Goal: Task Accomplishment & Management: Complete application form

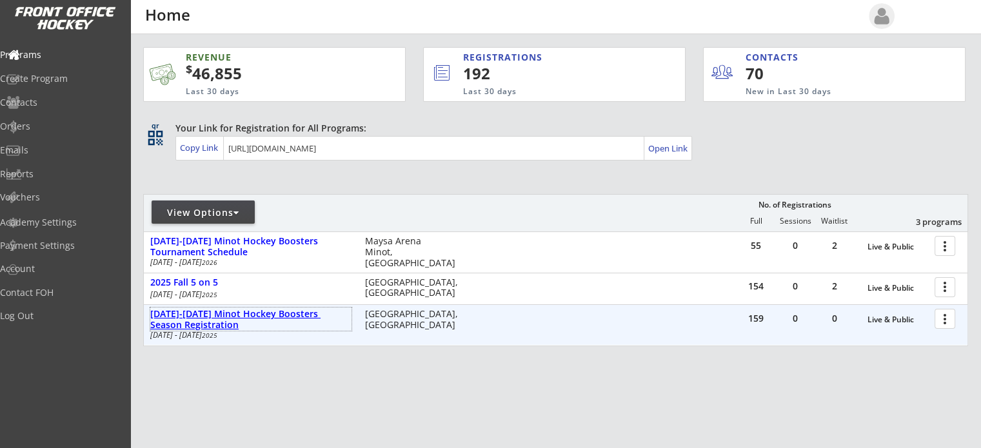
click at [301, 310] on div "[DATE]-[DATE] Minot Hockey Boosters Season Registration" at bounding box center [250, 320] width 201 height 22
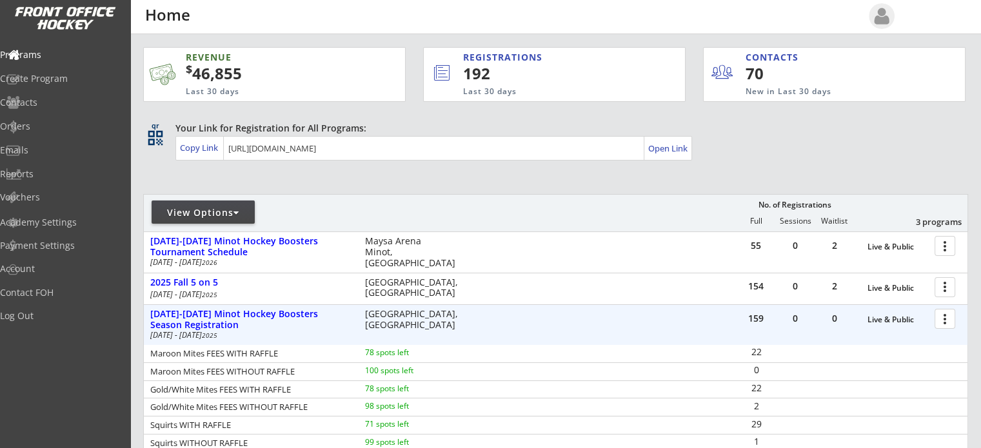
click at [516, 59] on div "REGISTRATIONS" at bounding box center [544, 57] width 163 height 13
click at [476, 69] on div "192" at bounding box center [552, 74] width 179 height 22
click at [941, 323] on div at bounding box center [947, 318] width 23 height 23
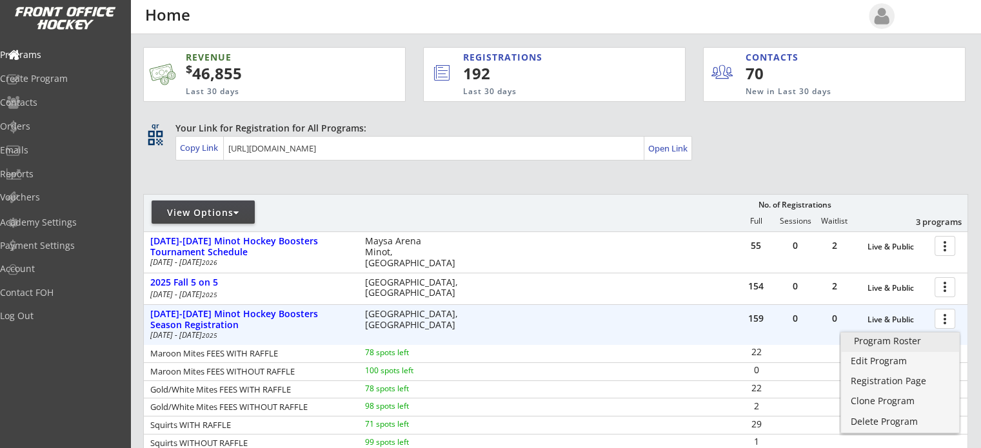
click at [923, 339] on div "Program Roster" at bounding box center [900, 341] width 92 height 9
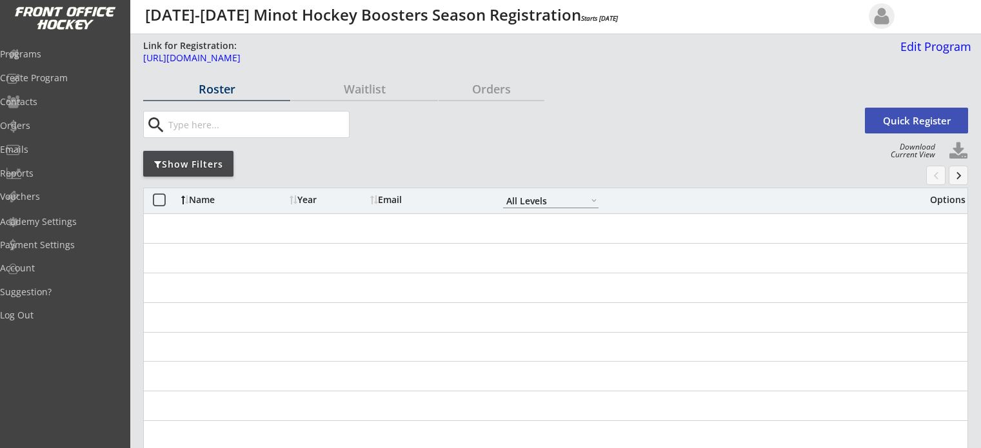
select select ""All Levels""
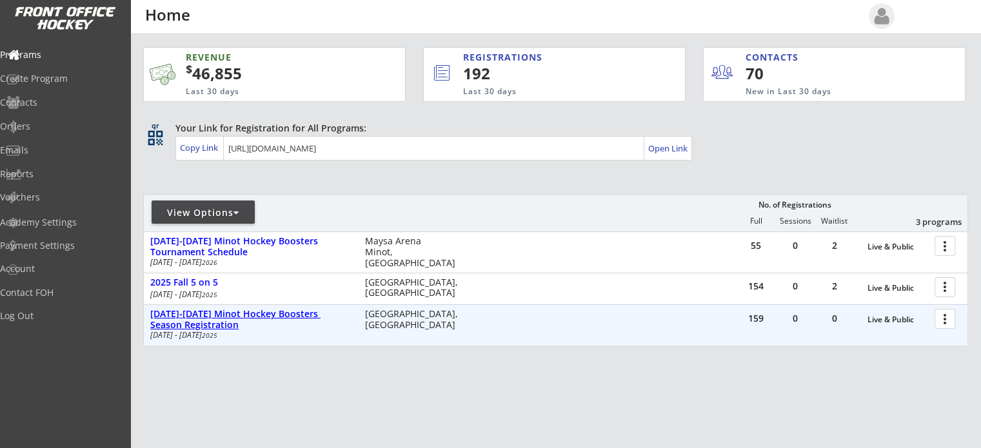
click at [202, 314] on div "[DATE]-[DATE] Minot Hockey Boosters Season Registration" at bounding box center [250, 320] width 201 height 22
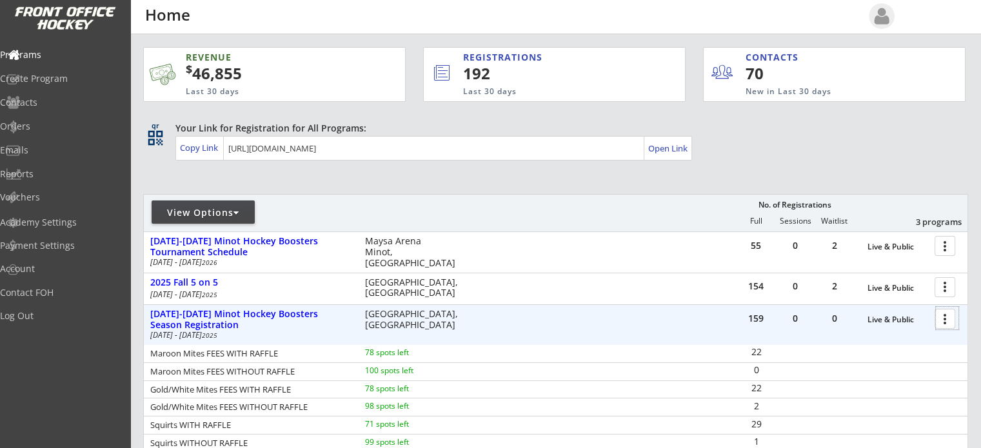
click at [945, 323] on div at bounding box center [947, 318] width 23 height 23
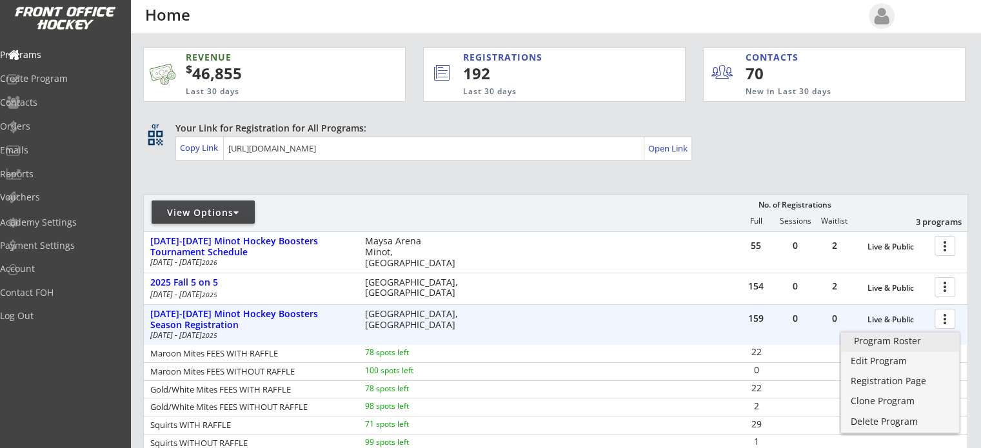
click at [909, 339] on div "Program Roster" at bounding box center [900, 341] width 92 height 9
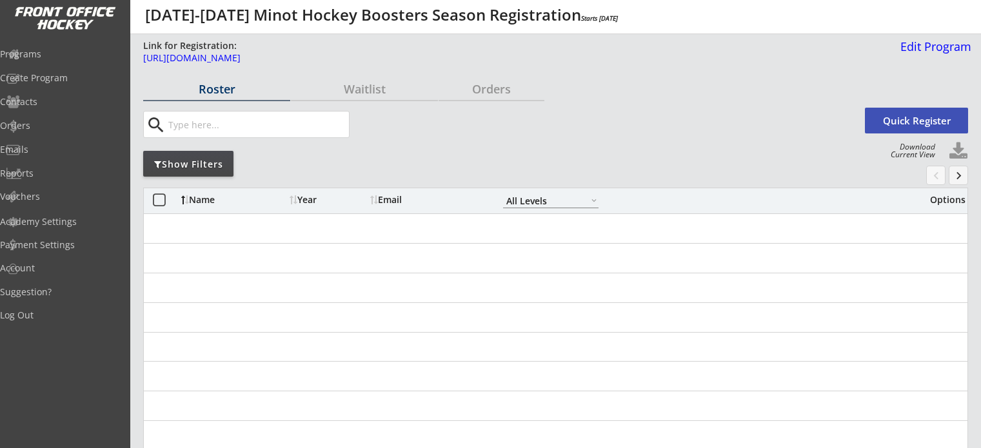
select select ""All Levels""
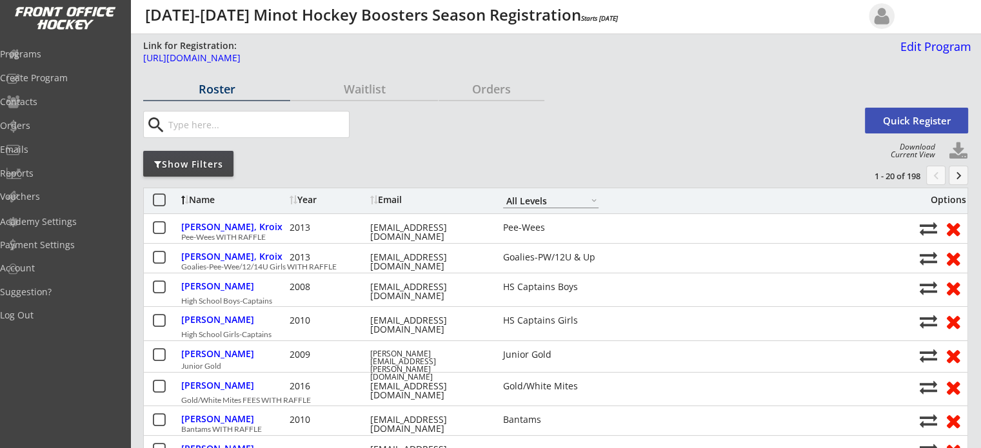
click at [265, 123] on input "input" at bounding box center [257, 125] width 183 height 26
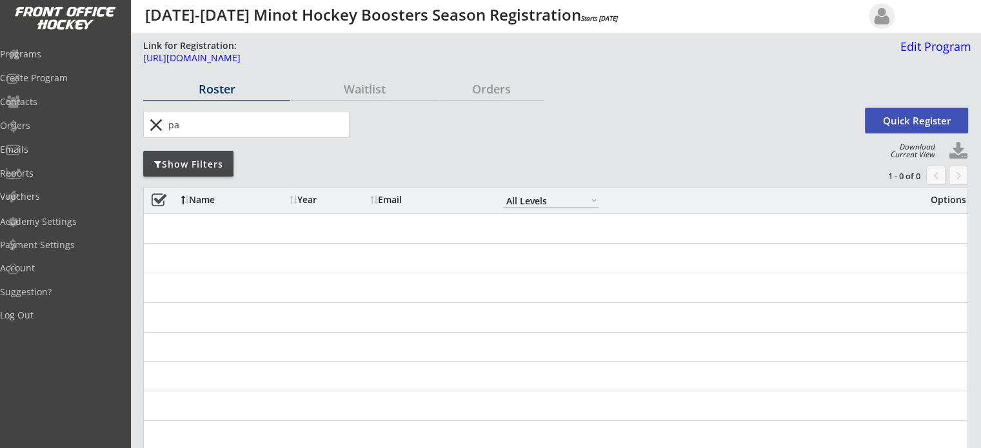
type input "p"
type input "w"
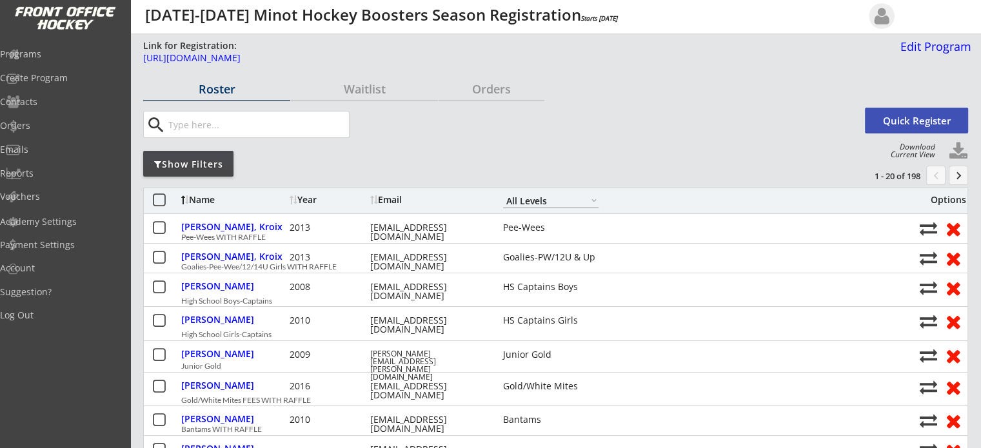
click at [528, 203] on select "Learn to Play Boys Learn to Play Girls Maroon Mites Gold/White Mites Squirts Pe…" at bounding box center [550, 201] width 95 height 15
select select ""Bantams""
click at [503, 194] on select "Learn to Play Boys Learn to Play Girls Maroon Mites Gold/White Mites Squirts Pe…" at bounding box center [550, 201] width 95 height 15
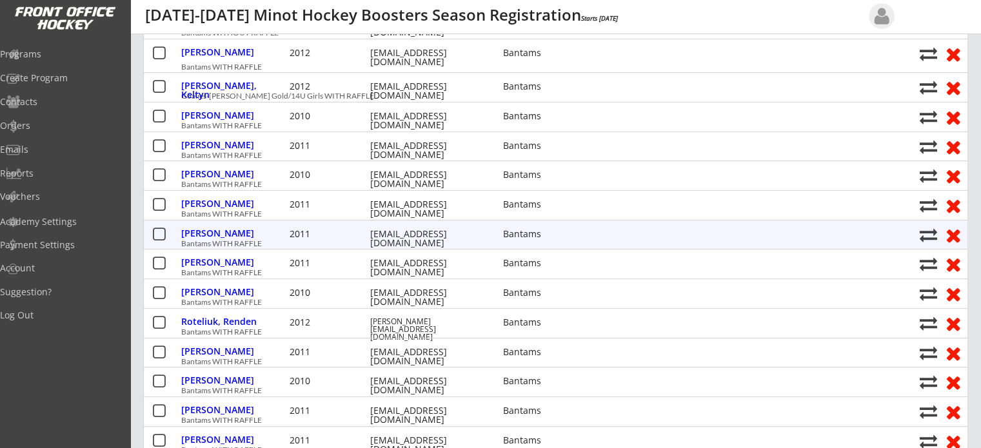
scroll to position [387, 0]
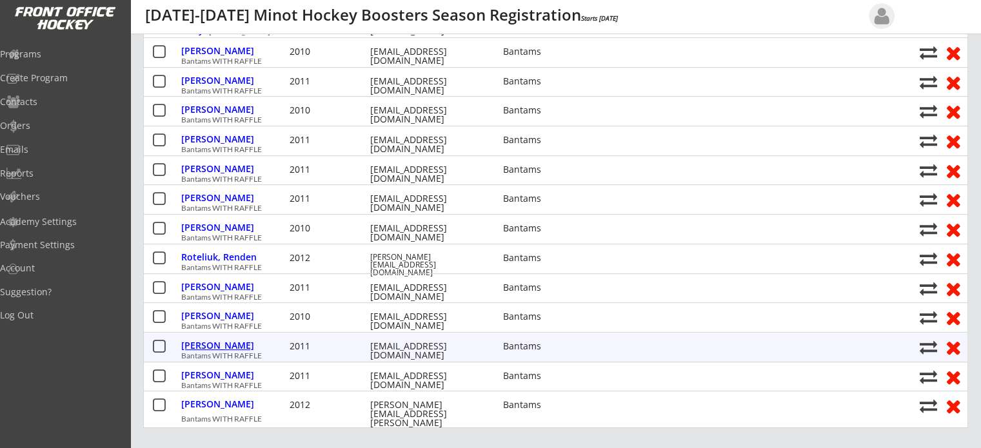
click at [209, 347] on div "[PERSON_NAME]" at bounding box center [233, 345] width 105 height 9
select select ""Bantams""
select select ""Adult Large""
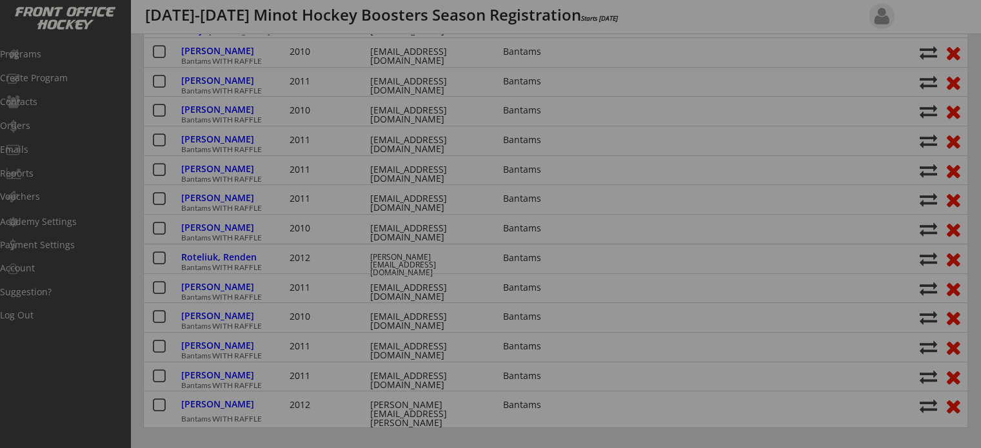
type input "[DEMOGRAPHIC_DATA]"
type input "."
type input "Minot high"
type input "Yes"
type input "[EMAIL_ADDRESS][DOMAIN_NAME]"
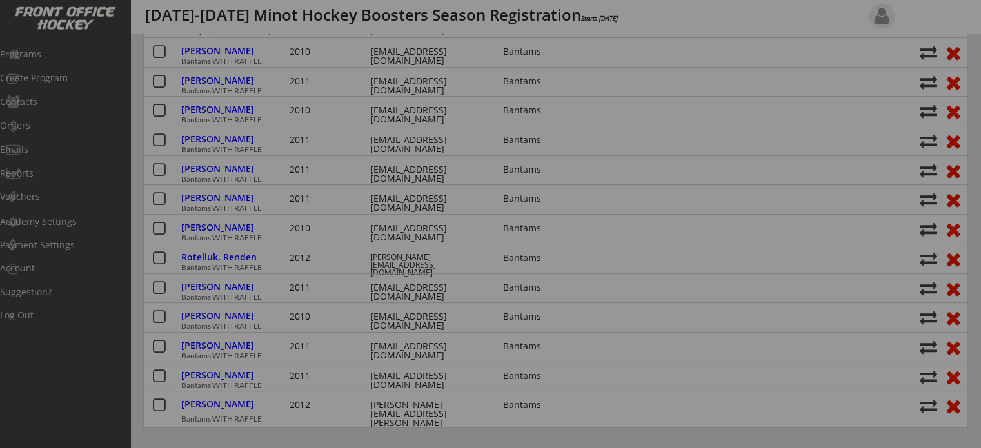
type input "anwallner1@gmail.com"
select select ""Yes""
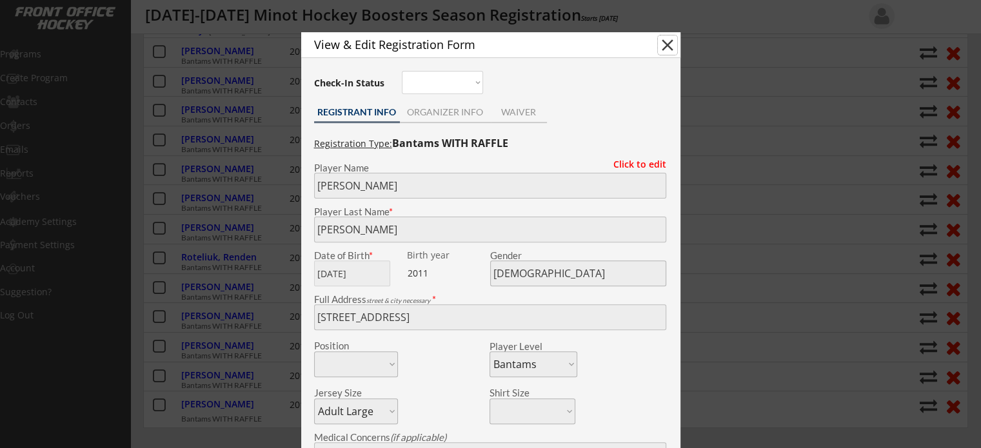
click at [668, 43] on button "close" at bounding box center [667, 44] width 19 height 19
select select ""PLACEHOLDER_1427118222253""
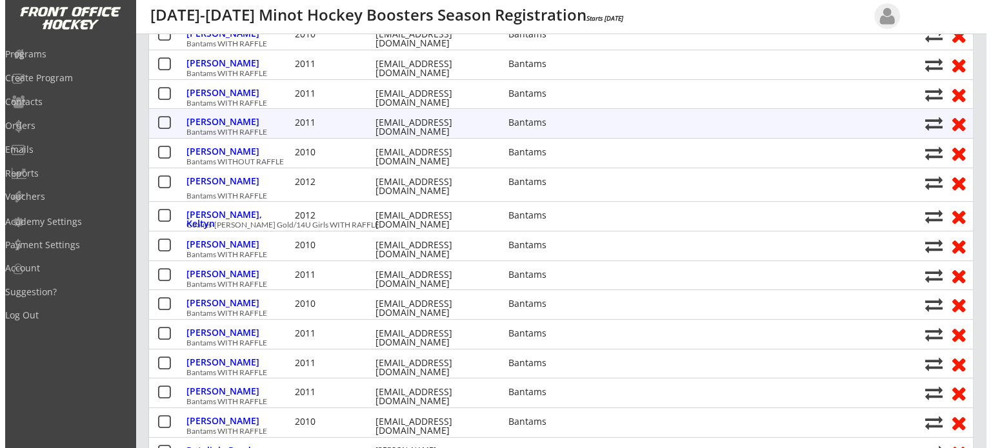
scroll to position [0, 0]
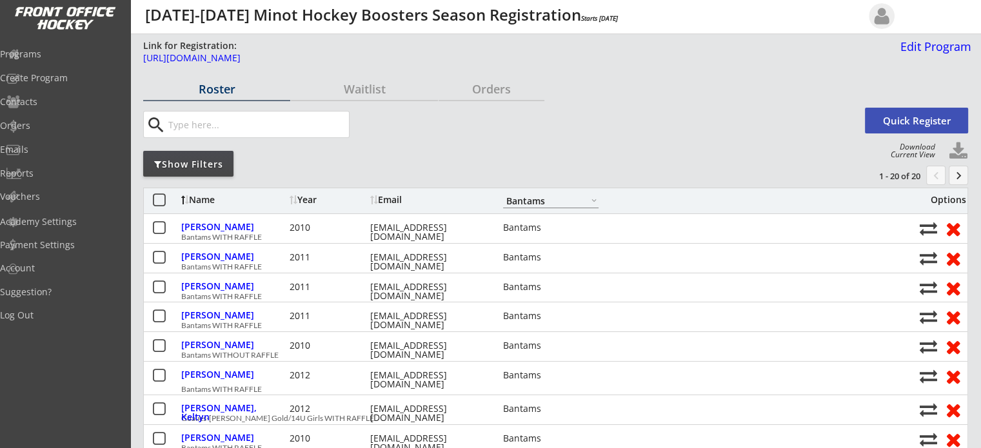
click at [533, 201] on select "Learn to Play Boys Learn to Play Girls Maroon Mites Gold/White Mites Squirts Pe…" at bounding box center [550, 201] width 95 height 15
select select ""All Levels""
click at [503, 194] on select "Learn to Play Boys Learn to Play Girls Maroon Mites Gold/White Mites Squirts Pe…" at bounding box center [550, 201] width 95 height 15
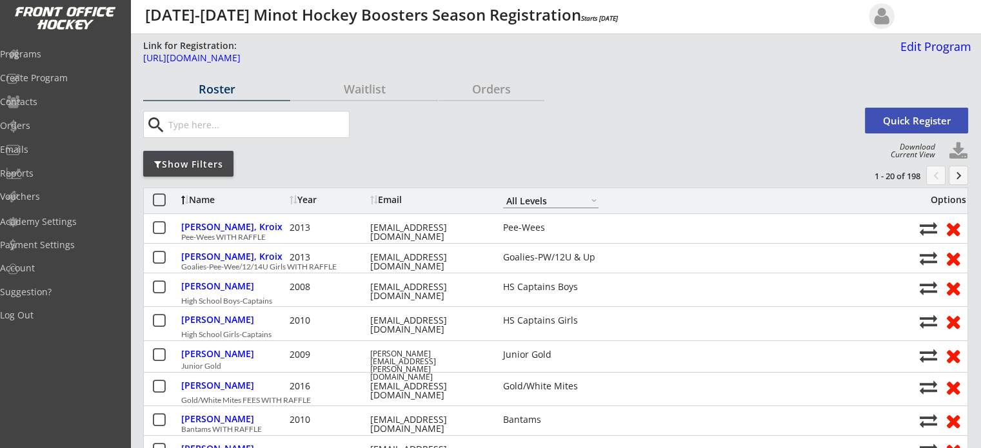
click at [887, 19] on img at bounding box center [882, 16] width 26 height 26
click at [885, 23] on img at bounding box center [882, 16] width 26 height 26
click at [59, 314] on div "Log Out" at bounding box center [61, 315] width 116 height 9
